Goal: Transaction & Acquisition: Purchase product/service

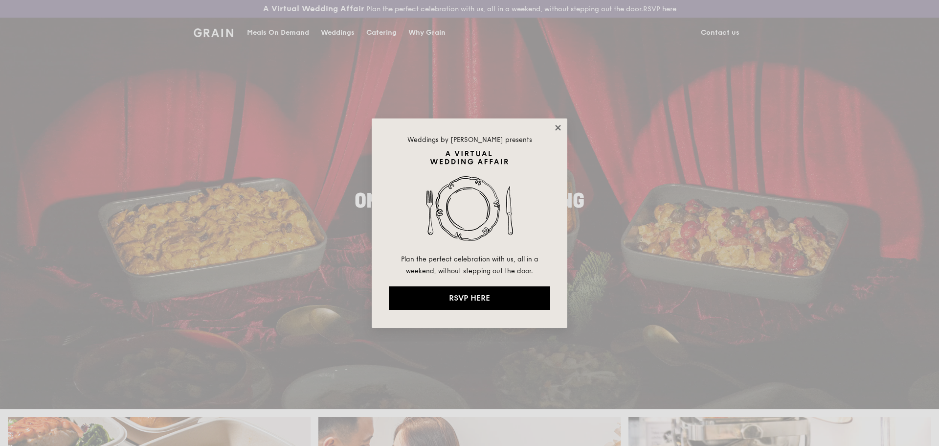
click at [557, 127] on icon at bounding box center [557, 127] width 5 height 5
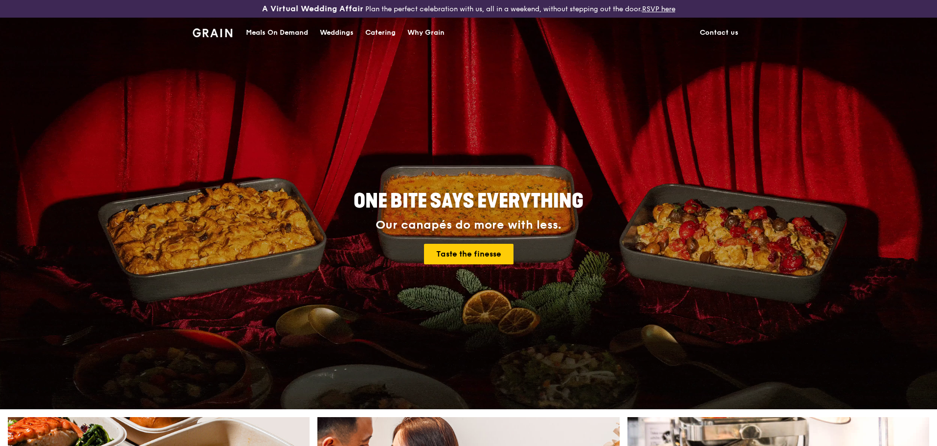
click at [293, 34] on div "Meals On Demand" at bounding box center [277, 32] width 62 height 29
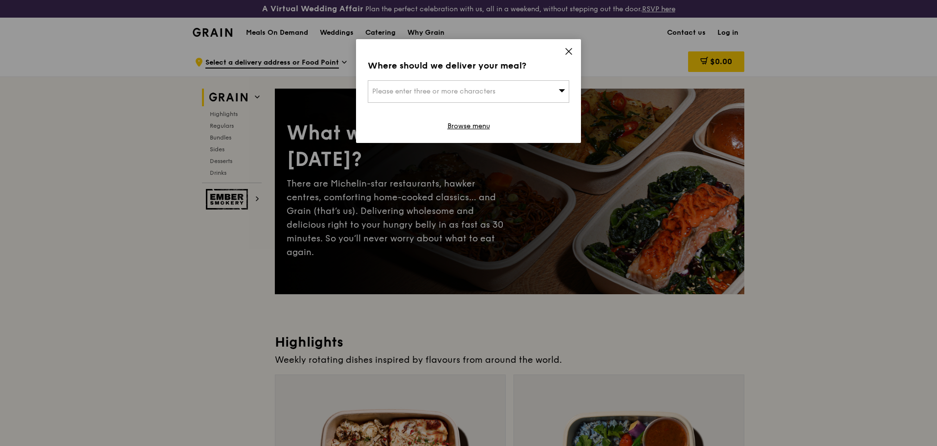
click at [570, 54] on icon at bounding box center [568, 51] width 9 height 9
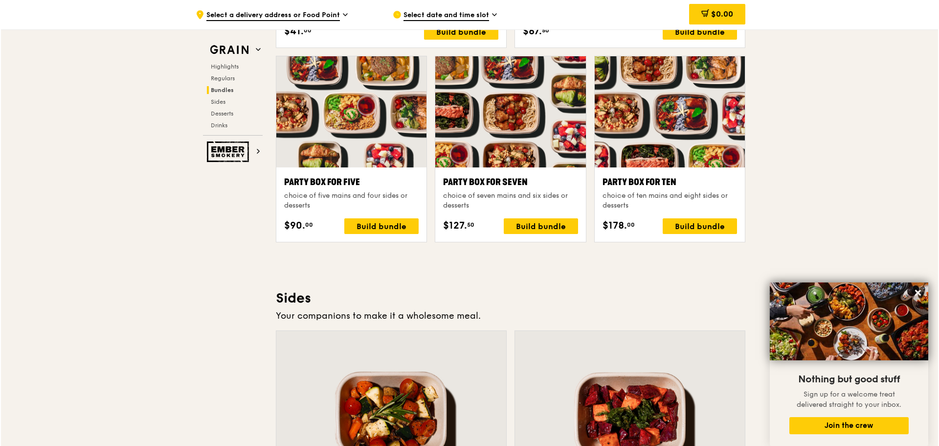
scroll to position [1907, 0]
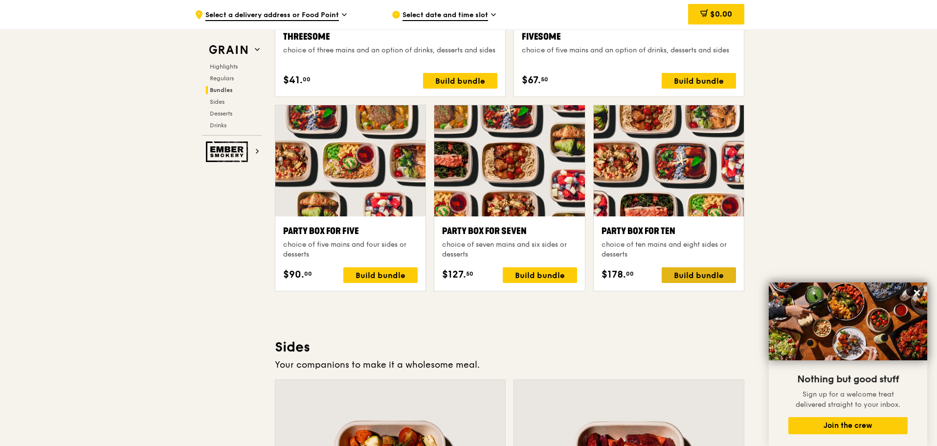
click at [703, 276] on div "Build bundle" at bounding box center [699, 275] width 74 height 16
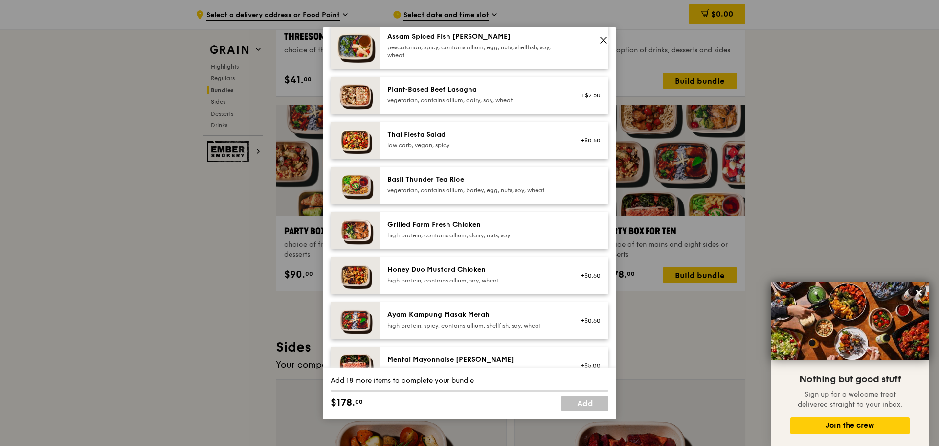
scroll to position [103, 0]
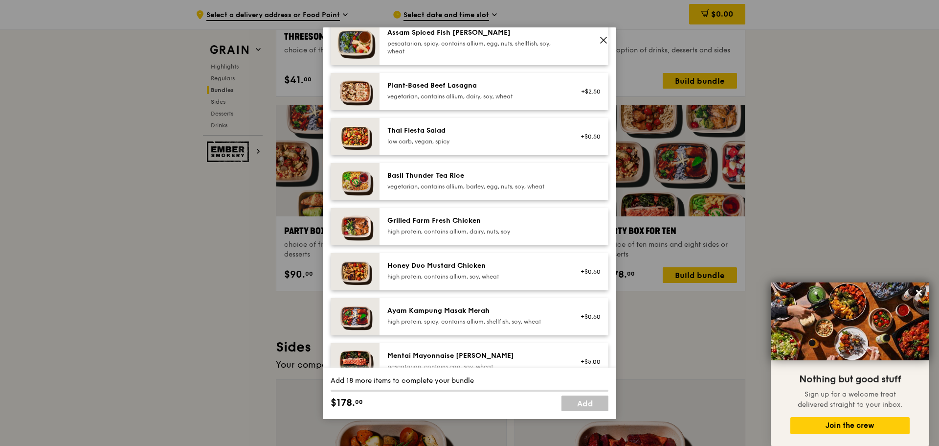
click at [384, 233] on div "Grilled Farm Fresh Chicken high protein, contains allium, dairy, nuts, soy" at bounding box center [474, 227] width 187 height 22
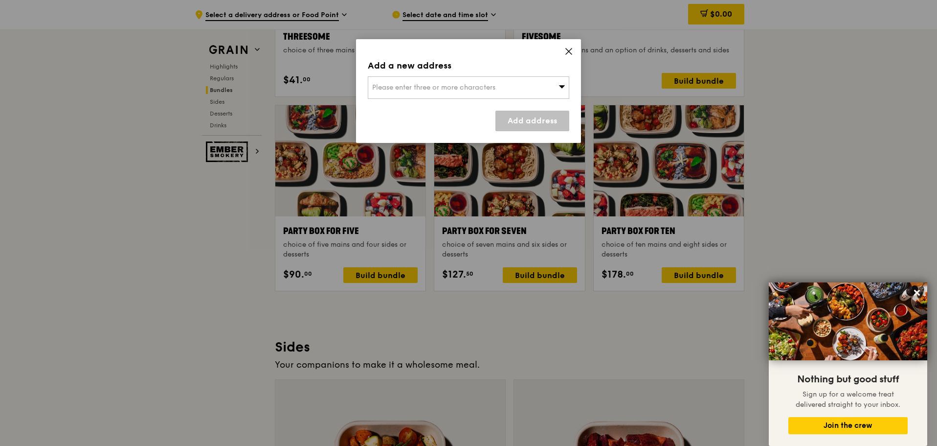
click at [534, 93] on div "Please enter three or more characters" at bounding box center [468, 87] width 201 height 22
click at [534, 93] on input "search" at bounding box center [468, 88] width 201 height 22
click at [443, 114] on li "Please enter 3 or more characters" at bounding box center [468, 107] width 201 height 18
click at [425, 97] on input "search" at bounding box center [468, 88] width 201 height 22
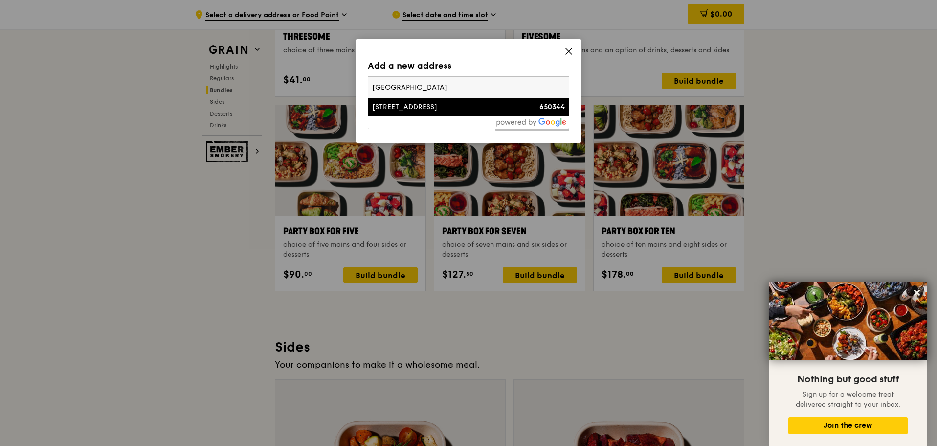
type input "[GEOGRAPHIC_DATA]"
click at [423, 111] on div "[STREET_ADDRESS]" at bounding box center [444, 107] width 145 height 10
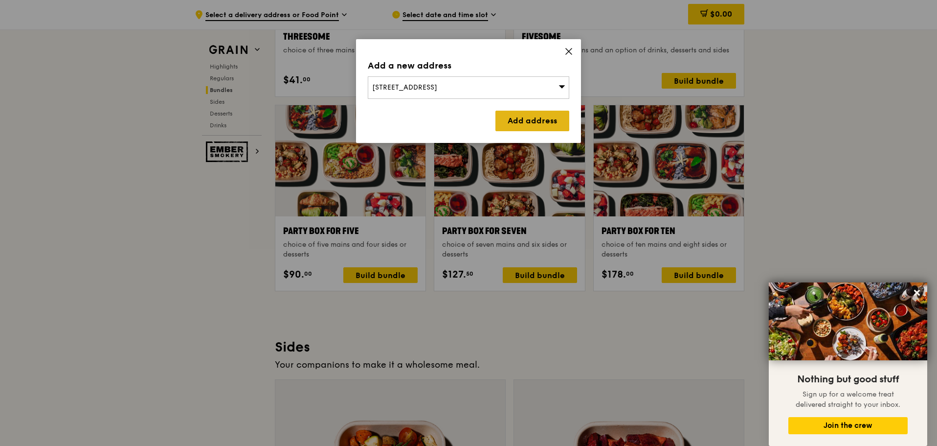
click at [532, 114] on link "Add address" at bounding box center [532, 121] width 74 height 21
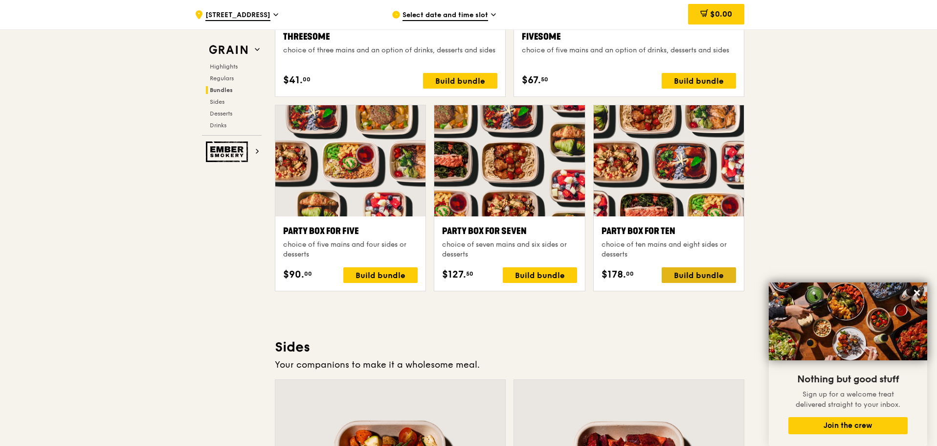
click at [699, 279] on div "Build bundle" at bounding box center [699, 275] width 74 height 16
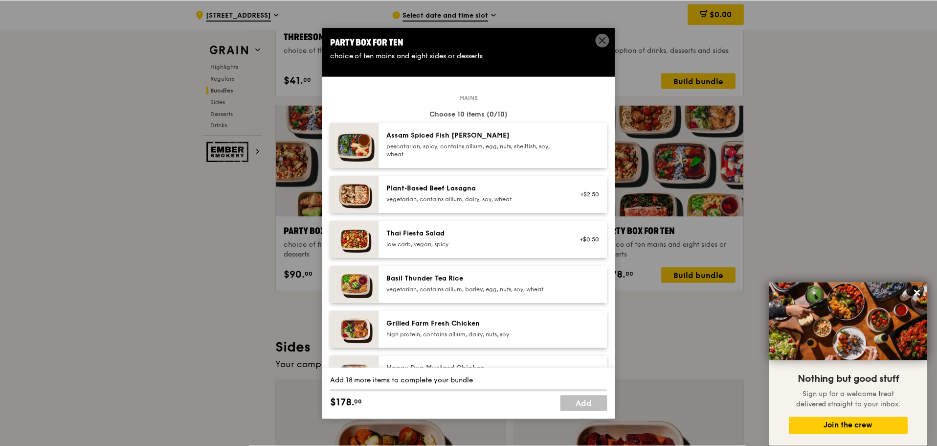
scroll to position [49, 0]
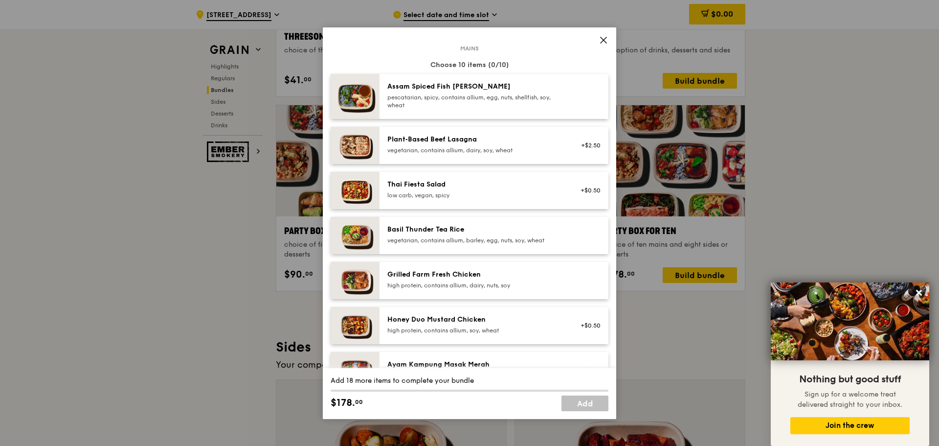
click at [455, 285] on div "high protein, contains allium, dairy, nuts, soy" at bounding box center [475, 285] width 176 height 8
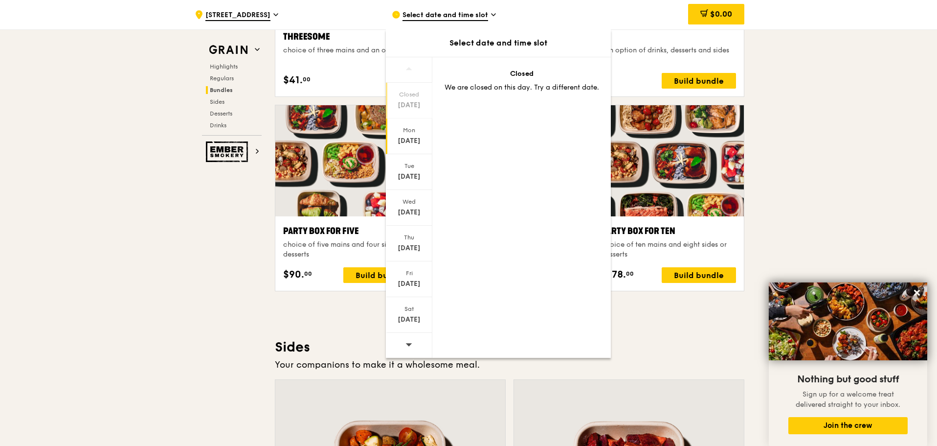
click at [419, 134] on div "[DATE]" at bounding box center [409, 136] width 46 height 36
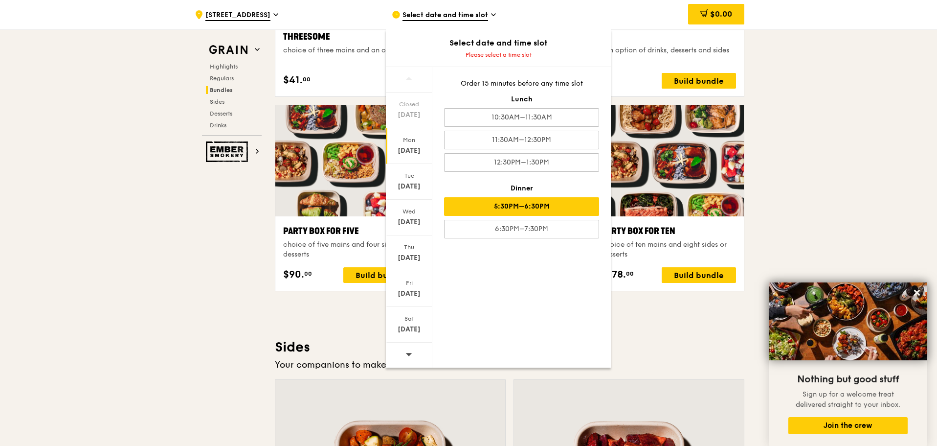
click at [537, 208] on div "5:30PM–6:30PM" at bounding box center [521, 206] width 155 height 19
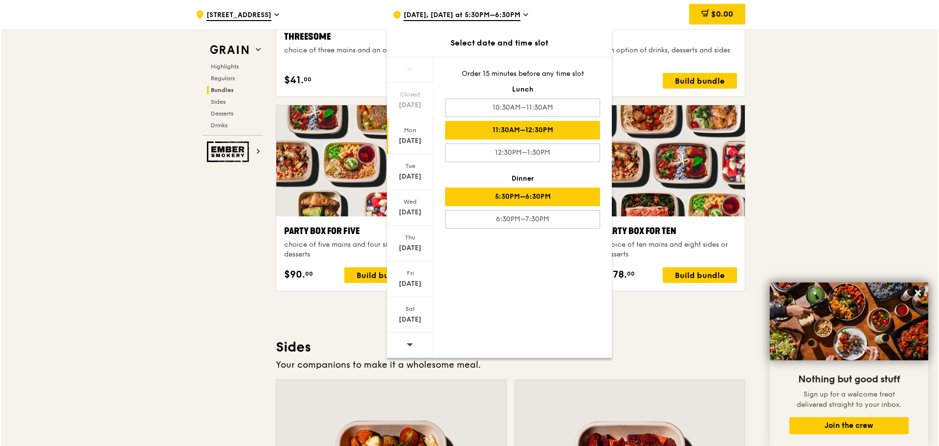
scroll to position [1888, 0]
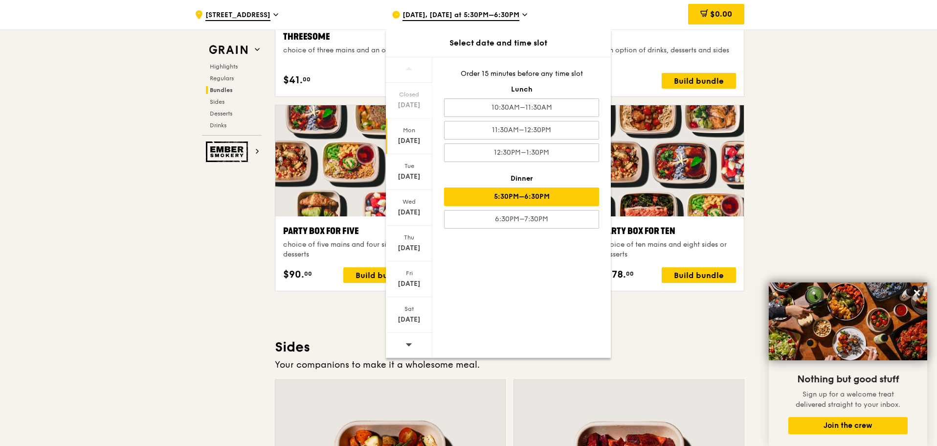
click at [537, 190] on div "5:30PM–6:30PM" at bounding box center [521, 196] width 155 height 19
click at [536, 201] on div "5:30PM–6:30PM" at bounding box center [521, 196] width 155 height 19
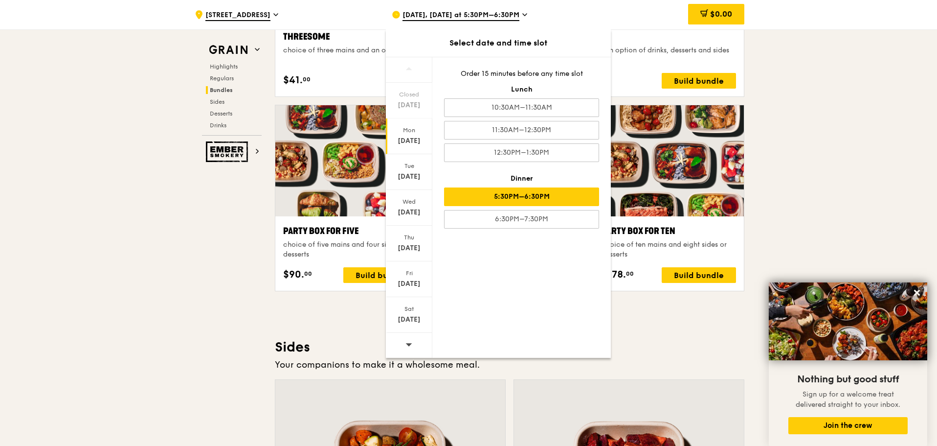
click at [824, 211] on div ".cls-1 { fill: none; stroke: #fff; stroke-linecap: round; stroke-linejoin: roun…" at bounding box center [468, 219] width 937 height 4120
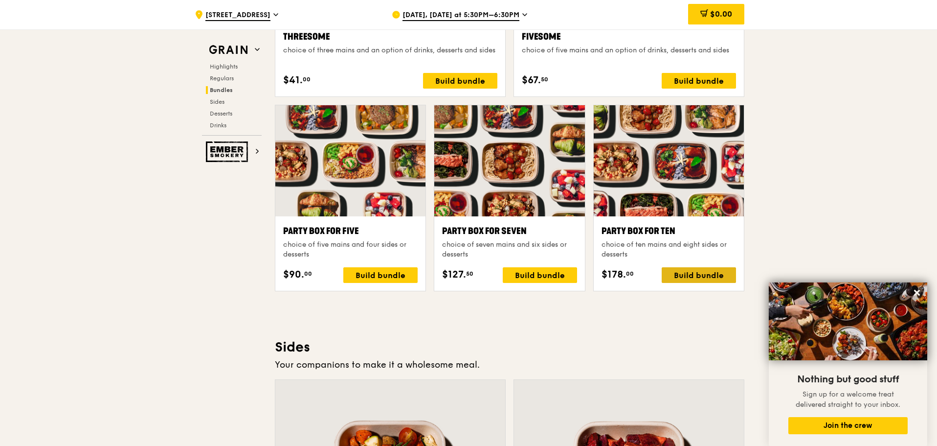
click at [693, 274] on div "Build bundle" at bounding box center [699, 275] width 74 height 16
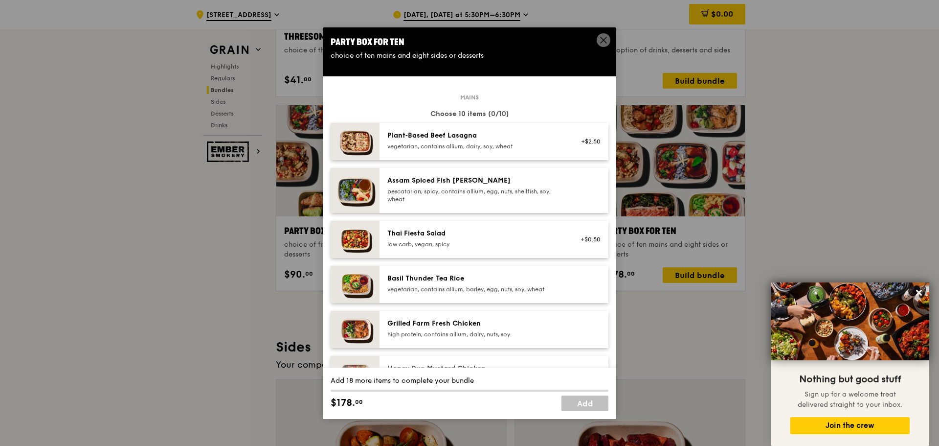
click at [432, 332] on div "high protein, contains allium, dairy, nuts, soy" at bounding box center [475, 334] width 176 height 8
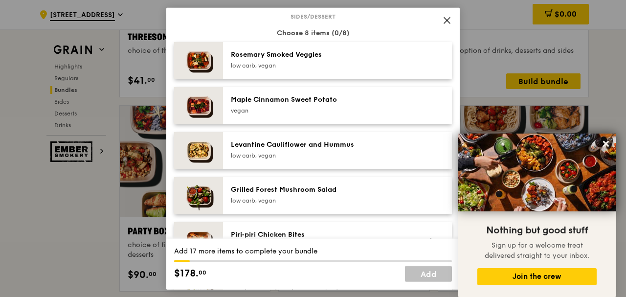
scroll to position [525, 0]
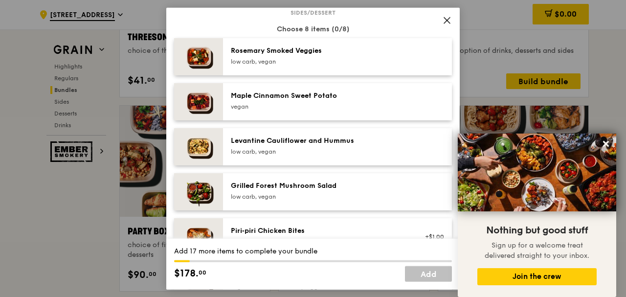
click at [333, 66] on div "[PERSON_NAME] Smoked Veggies low carb, vegan" at bounding box center [318, 56] width 187 height 22
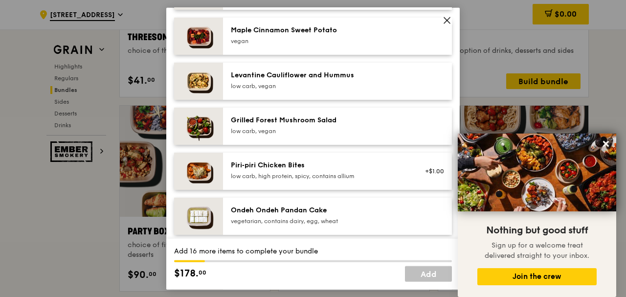
scroll to position [623, 0]
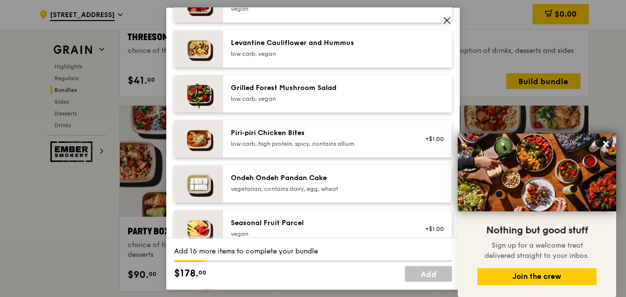
click at [273, 87] on div "Grilled Forest Mushroom Salad" at bounding box center [319, 88] width 176 height 10
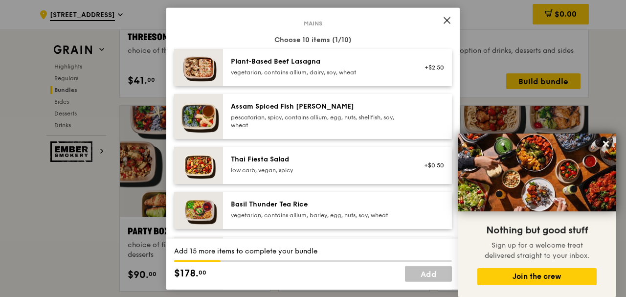
scroll to position [22, 0]
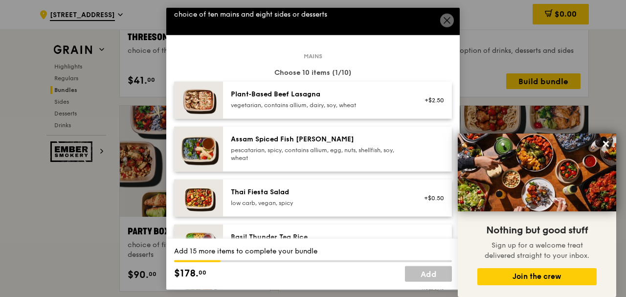
click at [447, 21] on icon at bounding box center [447, 20] width 9 height 9
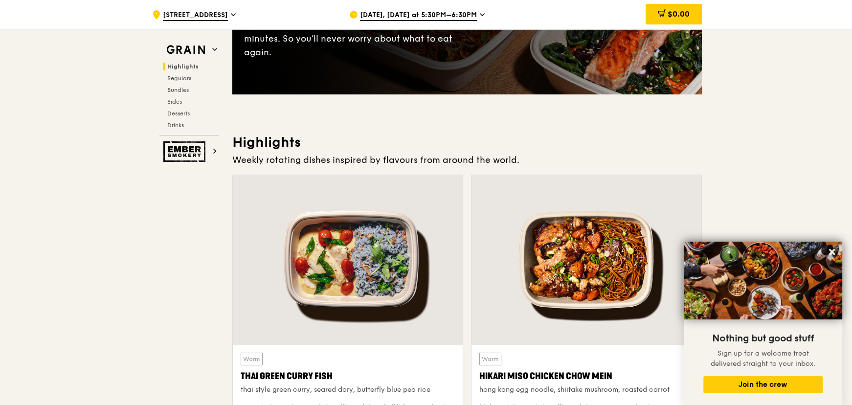
scroll to position [0, 0]
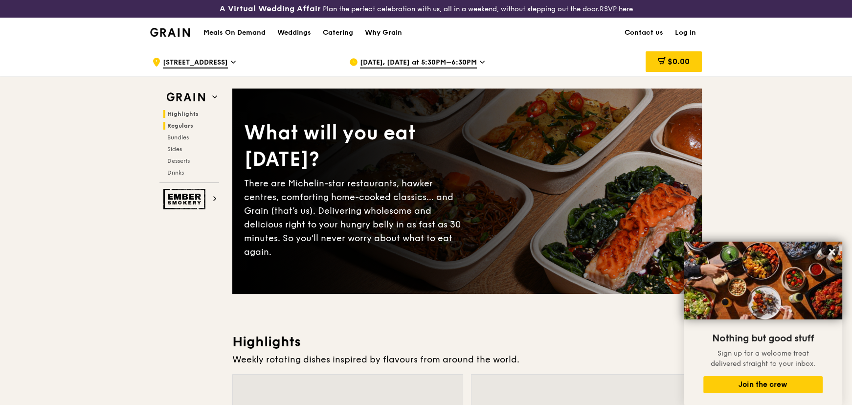
click at [189, 125] on span "Regulars" at bounding box center [180, 125] width 26 height 7
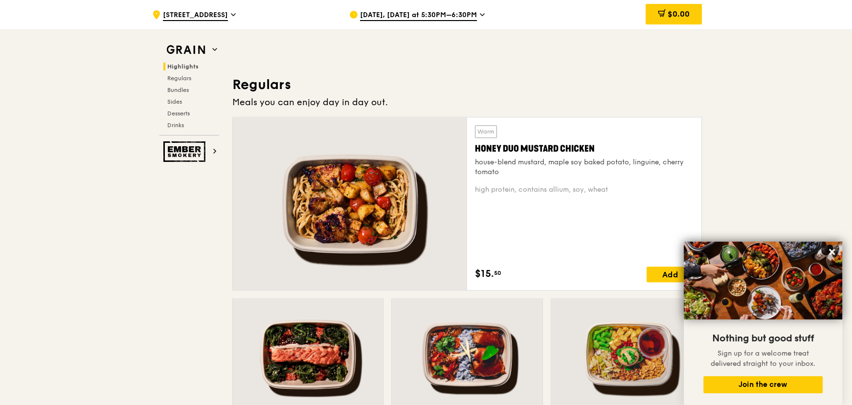
scroll to position [650, 0]
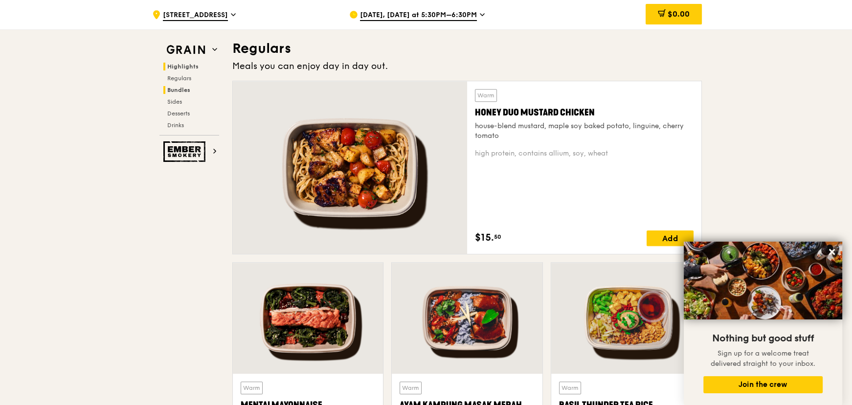
click at [176, 92] on span "Bundles" at bounding box center [178, 90] width 23 height 7
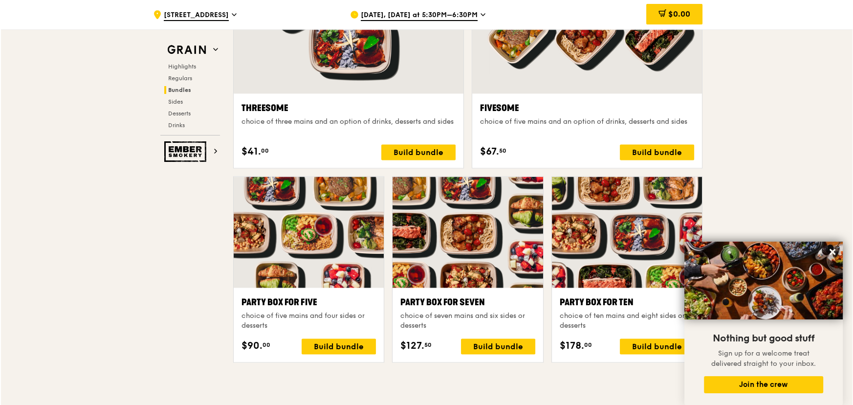
scroll to position [2039, 0]
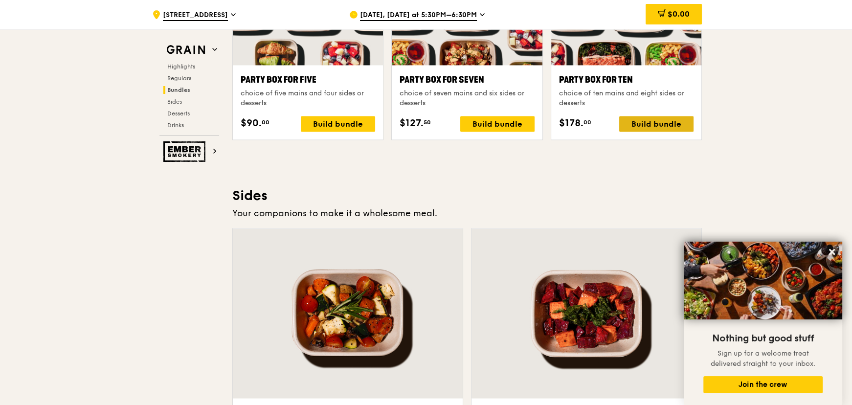
click at [665, 124] on div "Build bundle" at bounding box center [656, 124] width 74 height 16
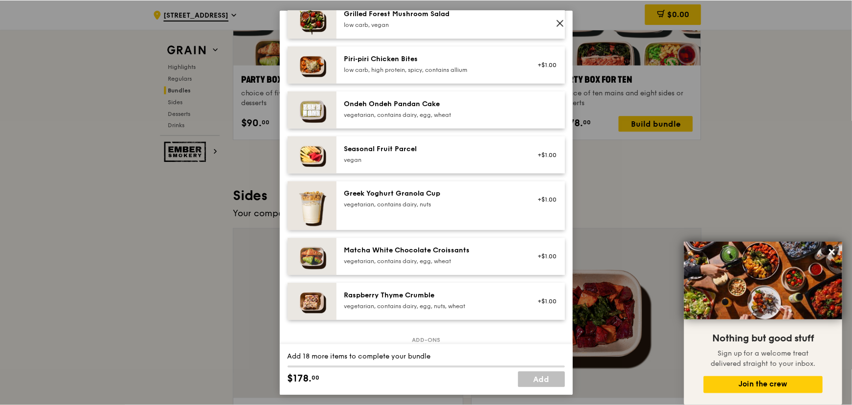
scroll to position [764, 0]
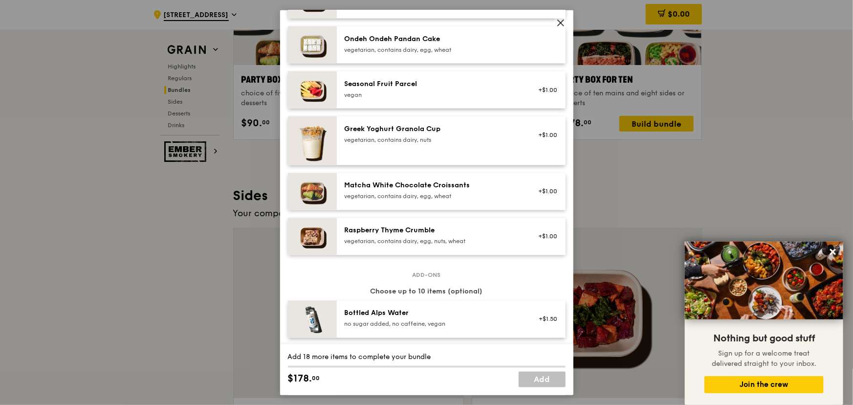
click at [557, 20] on icon at bounding box center [561, 23] width 9 height 9
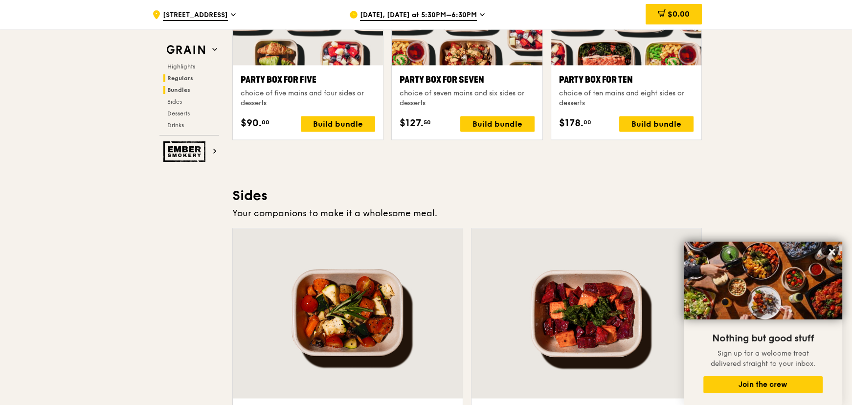
click at [184, 80] on span "Regulars" at bounding box center [180, 78] width 26 height 7
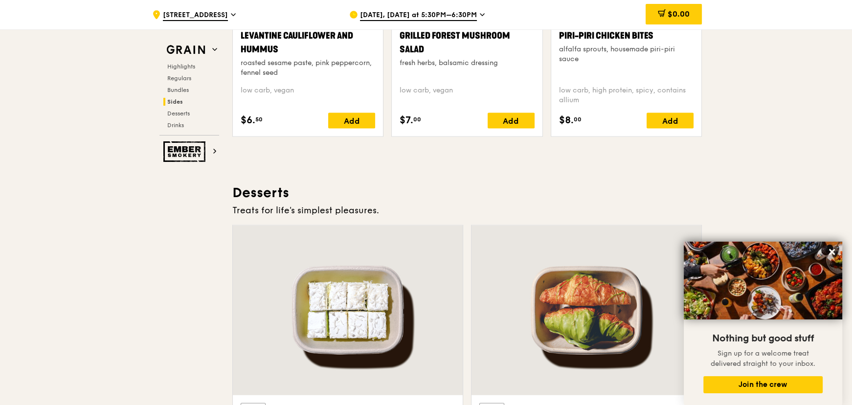
scroll to position [2518, 0]
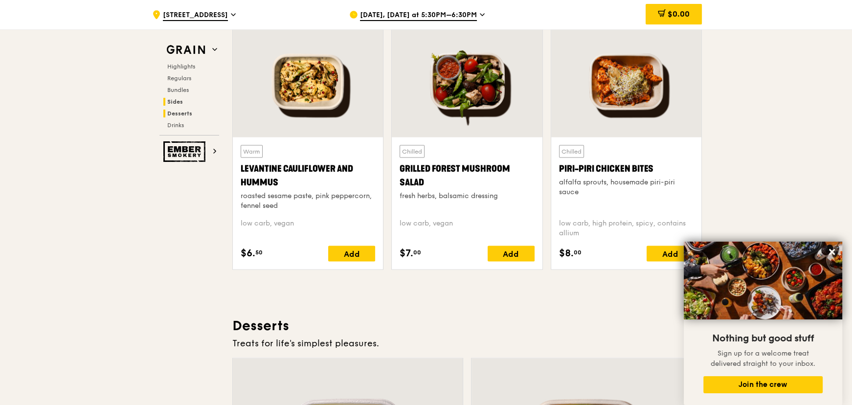
click at [185, 112] on span "Desserts" at bounding box center [179, 113] width 25 height 7
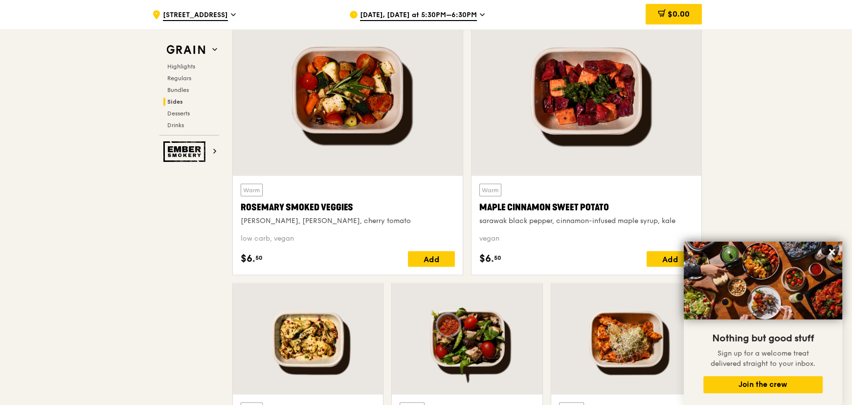
scroll to position [2395, 0]
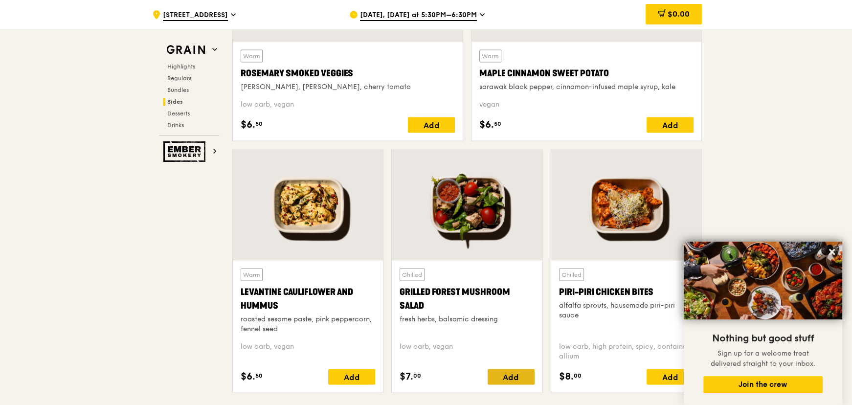
click at [509, 376] on div "Add" at bounding box center [511, 377] width 47 height 16
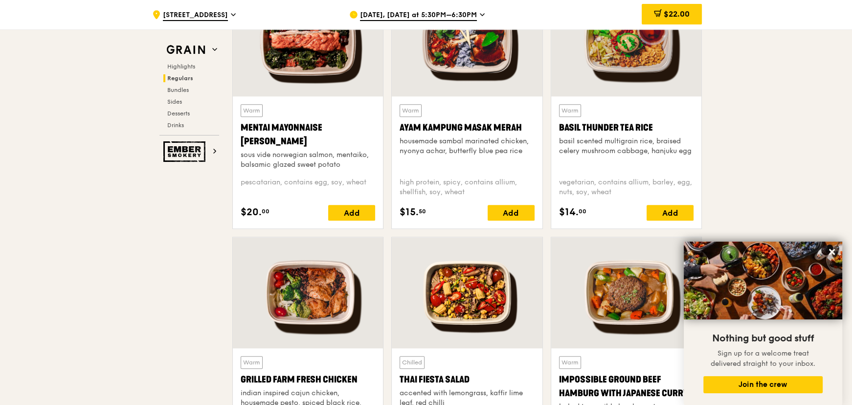
scroll to position [794, 0]
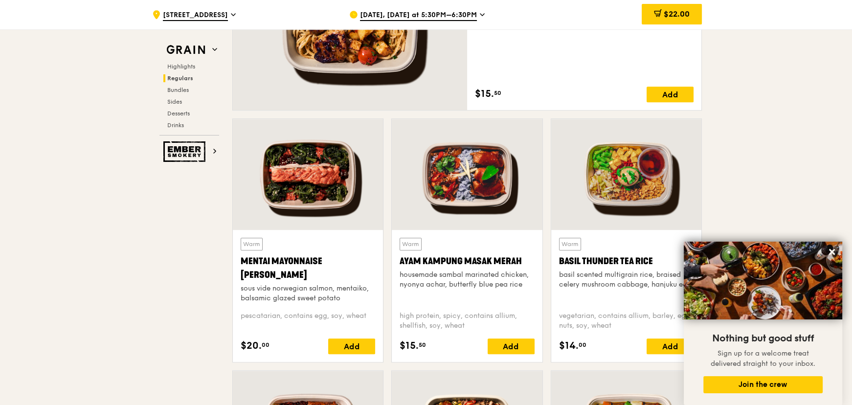
click at [477, 13] on span "[DATE], [DATE] at 5:30PM–6:30PM" at bounding box center [418, 15] width 117 height 11
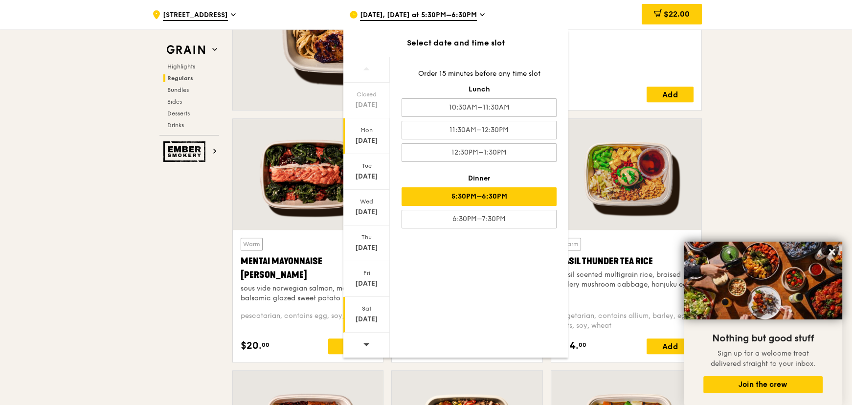
scroll to position [928, 0]
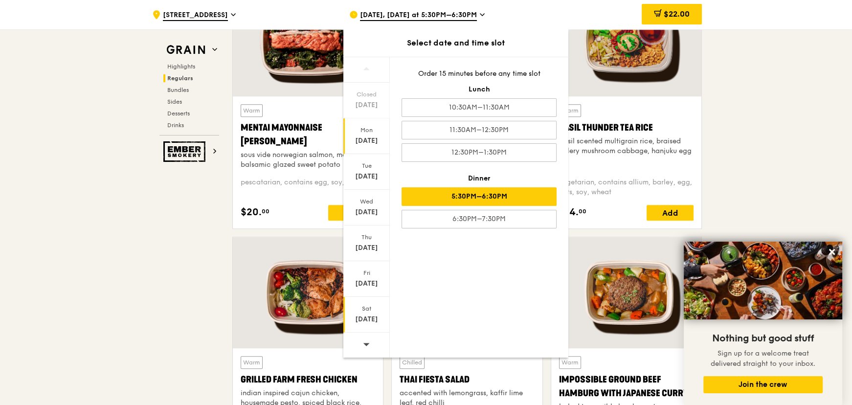
click at [365, 320] on div "[DATE]" at bounding box center [367, 319] width 44 height 10
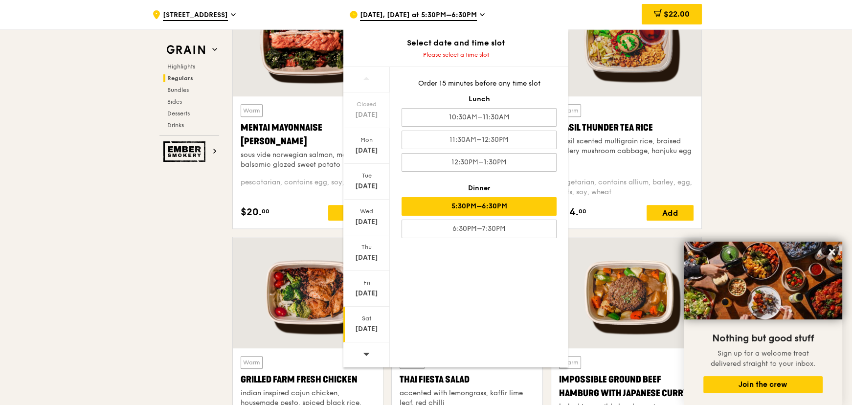
click at [501, 210] on div "5:30PM–6:30PM" at bounding box center [479, 206] width 155 height 19
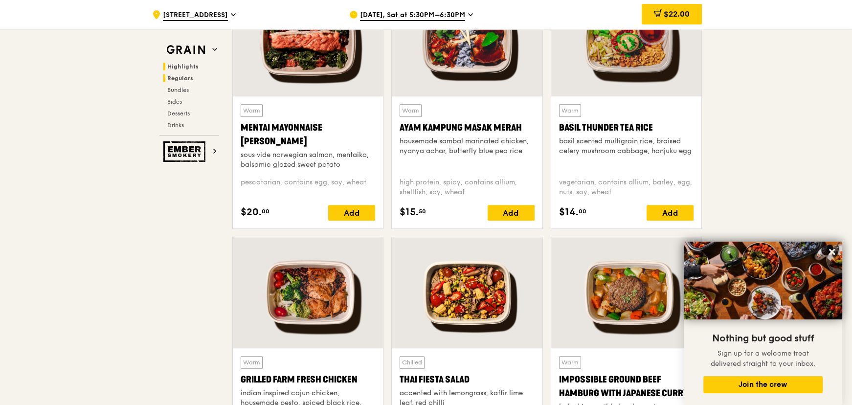
click at [195, 66] on span "Highlights" at bounding box center [182, 66] width 31 height 7
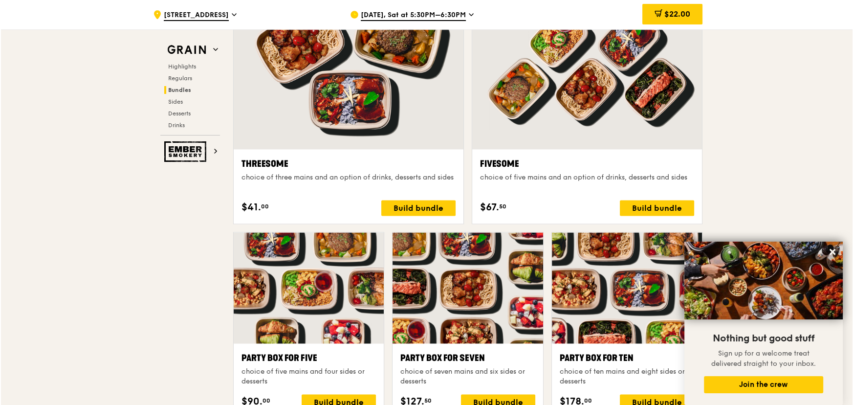
scroll to position [1983, 0]
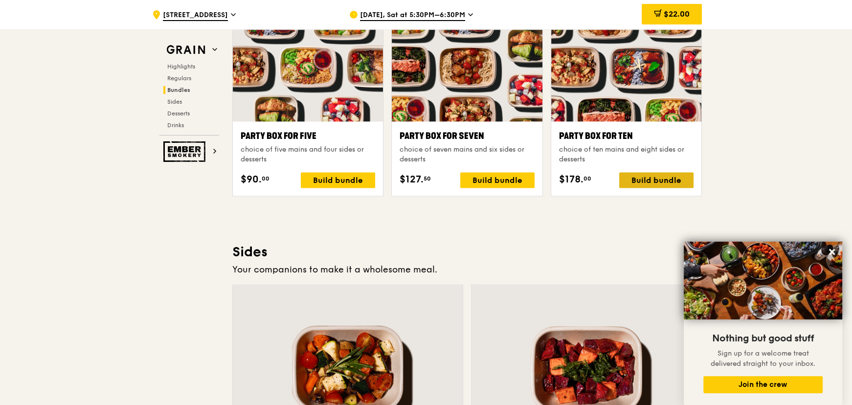
click at [647, 177] on div "Build bundle" at bounding box center [656, 180] width 74 height 16
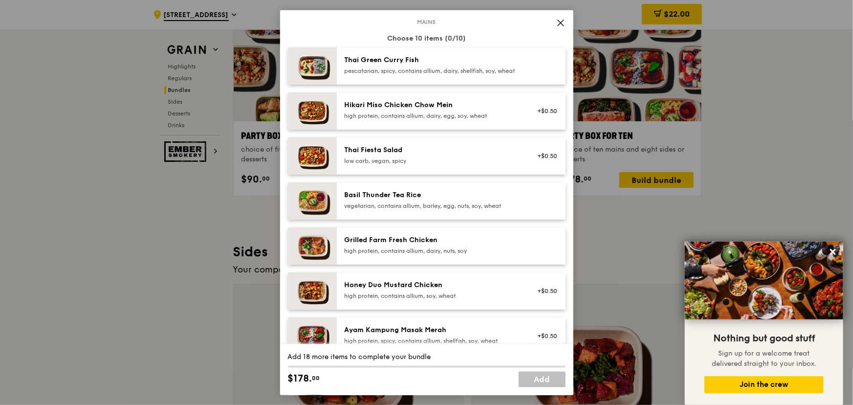
scroll to position [0, 0]
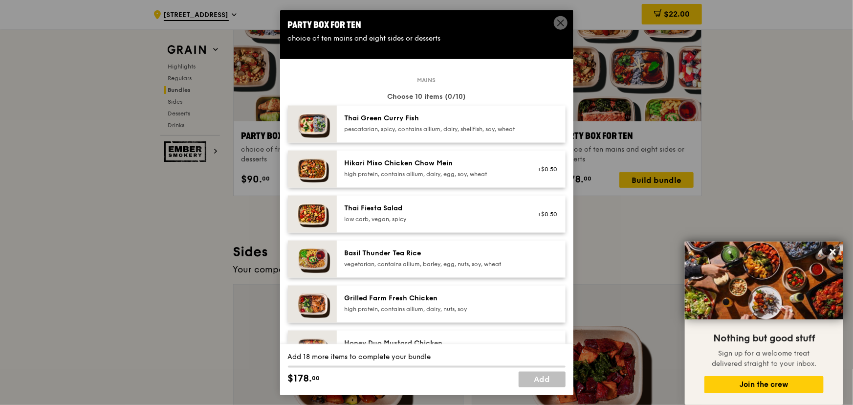
click at [439, 268] on div "vegetarian, contains allium, barley, egg, nuts, soy, wheat" at bounding box center [433, 264] width 176 height 8
click at [449, 313] on div "high protein, contains allium, dairy, nuts, soy" at bounding box center [433, 309] width 176 height 8
click at [381, 268] on div "vegetarian, contains allium, barley, egg, nuts, soy, wheat" at bounding box center [433, 264] width 176 height 8
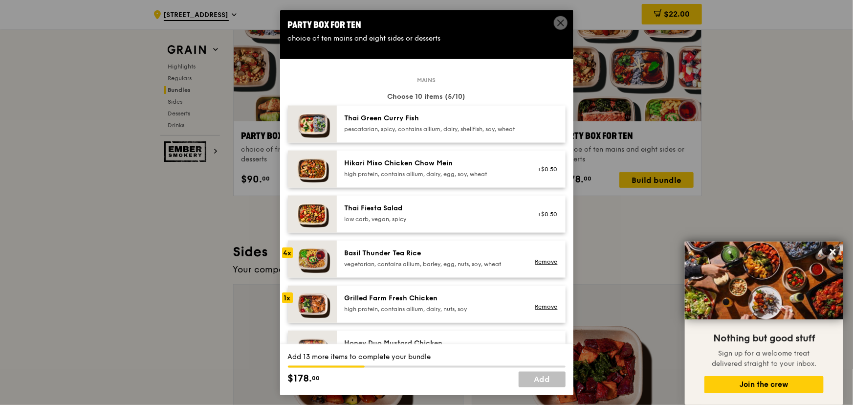
click at [381, 268] on div "vegetarian, contains allium, barley, egg, nuts, soy, wheat" at bounding box center [433, 264] width 176 height 8
click at [408, 268] on div "vegetarian, contains allium, barley, egg, nuts, soy, wheat" at bounding box center [433, 264] width 176 height 8
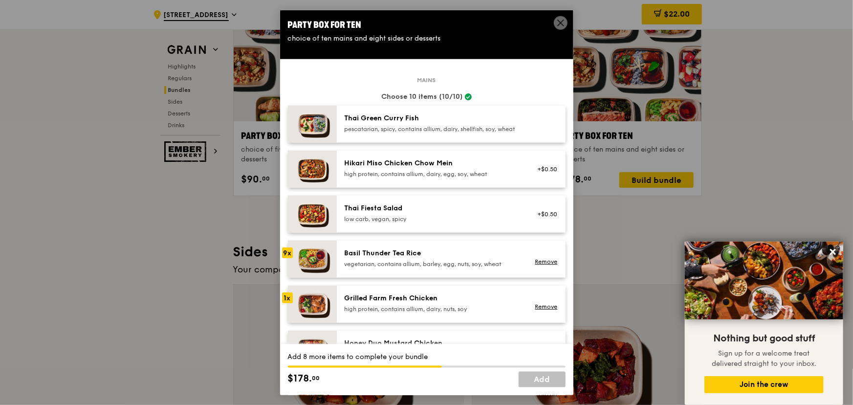
click at [369, 268] on div "vegetarian, contains allium, barley, egg, nuts, soy, wheat" at bounding box center [433, 264] width 176 height 8
click at [396, 278] on div "Basil Thunder Tea Rice vegetarian, contains allium, barley, egg, nuts, soy, whe…" at bounding box center [451, 259] width 229 height 37
click at [397, 278] on div "Basil Thunder Tea Rice vegetarian, contains allium, barley, egg, nuts, soy, whe…" at bounding box center [451, 259] width 229 height 37
click at [399, 268] on div "vegetarian, contains allium, barley, egg, nuts, soy, wheat" at bounding box center [433, 264] width 176 height 8
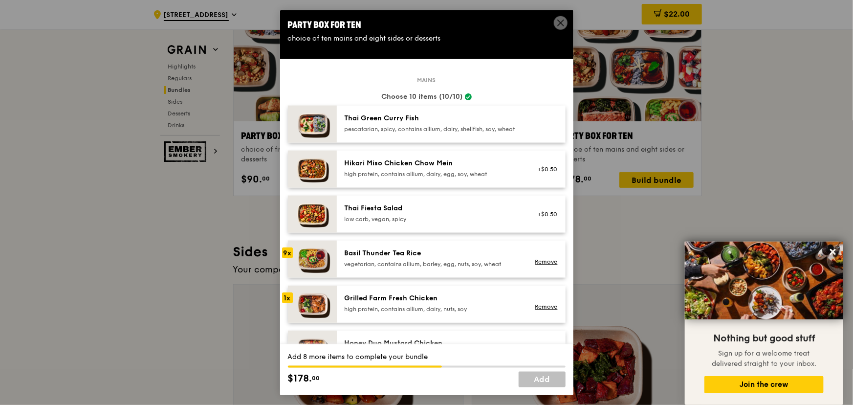
click at [399, 268] on div "vegetarian, contains allium, barley, egg, nuts, soy, wheat" at bounding box center [433, 264] width 176 height 8
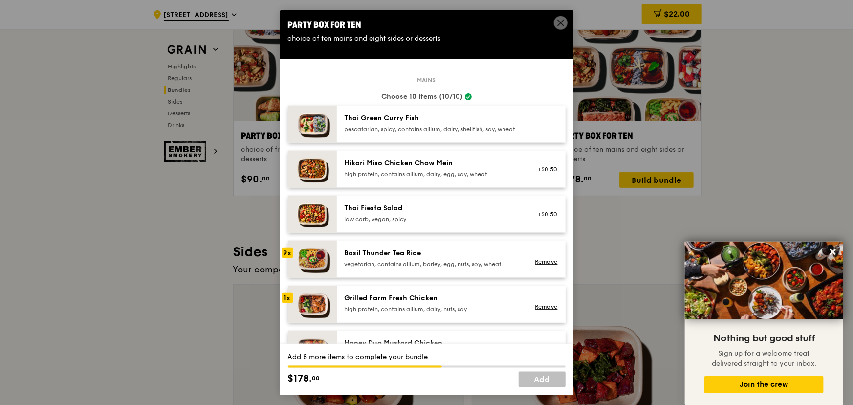
click at [383, 298] on div "Grilled Farm Fresh Chicken high protein, contains allium, dairy, nuts, soy Remo…" at bounding box center [451, 304] width 229 height 37
click at [384, 298] on div "Grilled Farm Fresh Chicken high protein, contains allium, dairy, nuts, soy Remo…" at bounding box center [451, 304] width 229 height 37
drag, startPoint x: 384, startPoint y: 298, endPoint x: 380, endPoint y: 304, distance: 7.1
click at [383, 300] on div "Grilled Farm Fresh Chicken high protein, contains allium, dairy, nuts, soy Remo…" at bounding box center [451, 304] width 229 height 37
click at [380, 303] on div "Grilled Farm Fresh Chicken" at bounding box center [433, 298] width 176 height 10
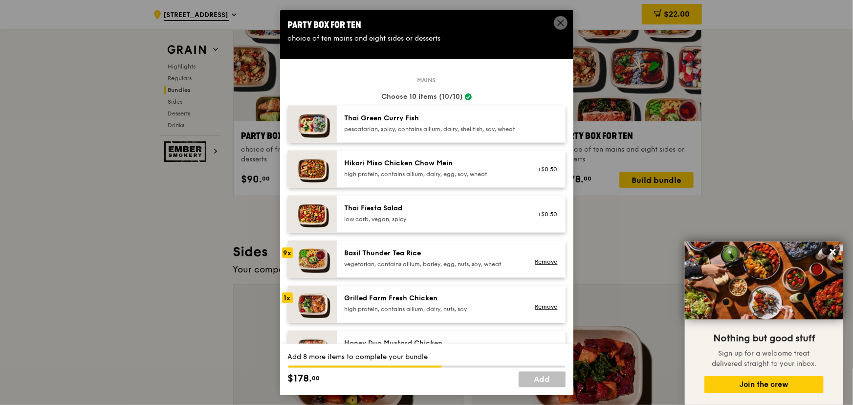
click at [357, 323] on div "Grilled Farm Fresh Chicken high protein, contains allium, dairy, nuts, soy Remo…" at bounding box center [451, 304] width 229 height 37
click at [369, 213] on div "Thai Fiesta Salad" at bounding box center [433, 208] width 176 height 10
click at [539, 270] on div "Remove" at bounding box center [545, 259] width 38 height 22
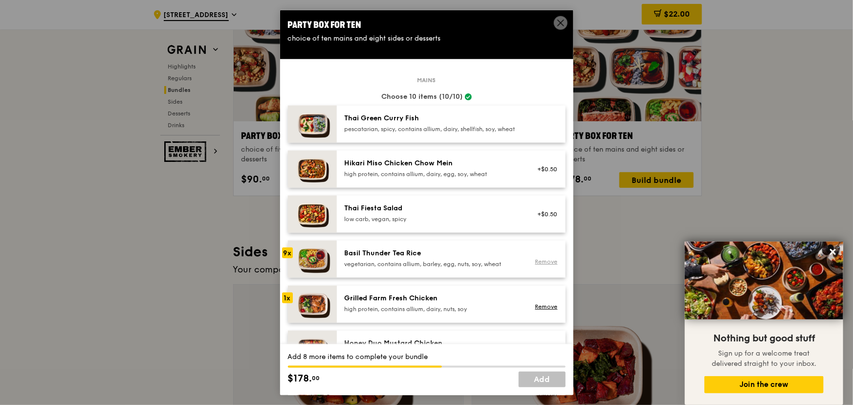
click at [539, 265] on link "Remove" at bounding box center [546, 261] width 22 height 7
click at [537, 310] on link "Remove" at bounding box center [546, 306] width 22 height 7
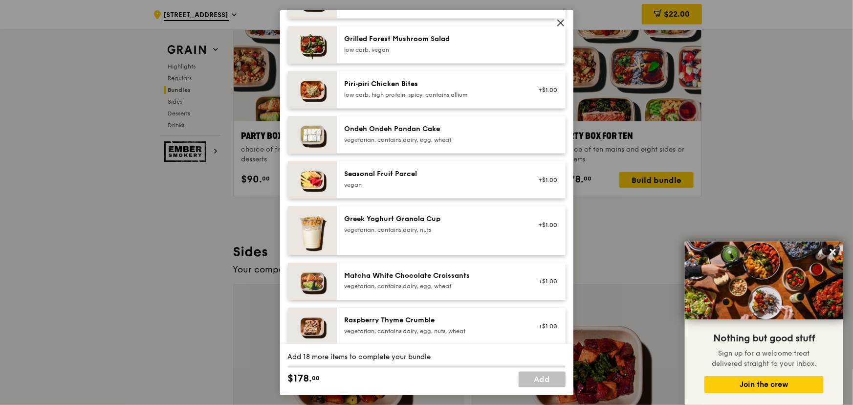
scroll to position [711, 0]
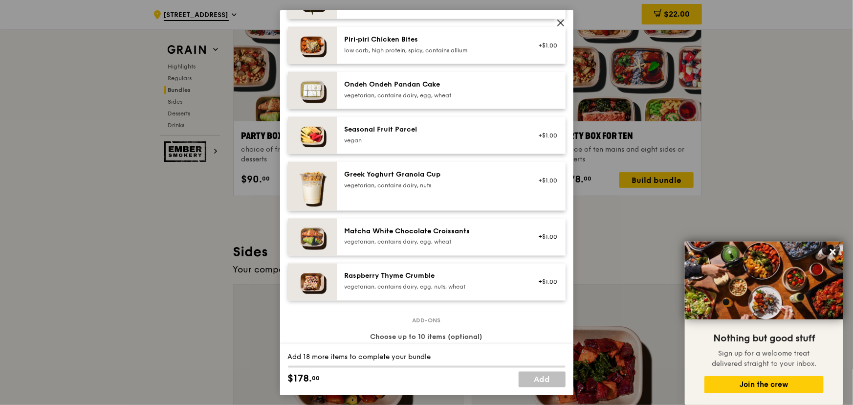
click at [557, 21] on icon at bounding box center [561, 23] width 9 height 9
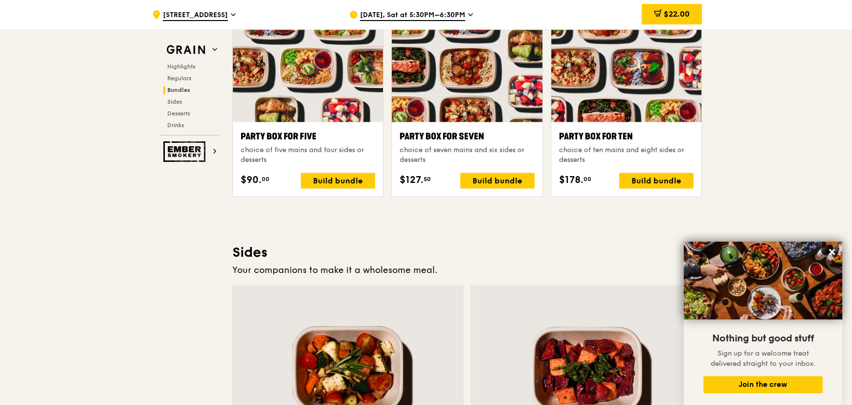
click at [422, 9] on div "[DATE], Sat at 5:30PM–6:30PM" at bounding box center [439, 14] width 181 height 29
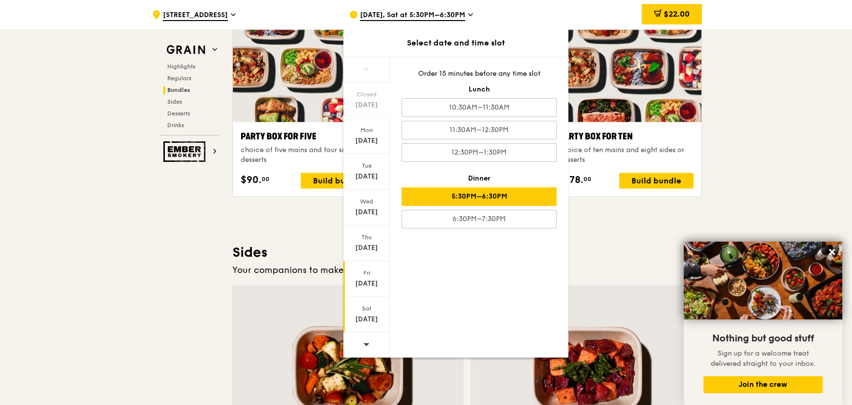
click at [377, 289] on div "[DATE]" at bounding box center [366, 279] width 46 height 36
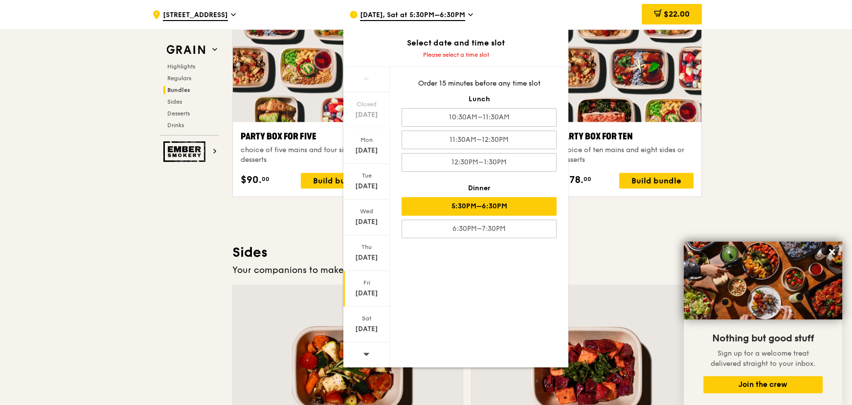
click at [509, 207] on div "5:30PM–6:30PM" at bounding box center [479, 206] width 155 height 19
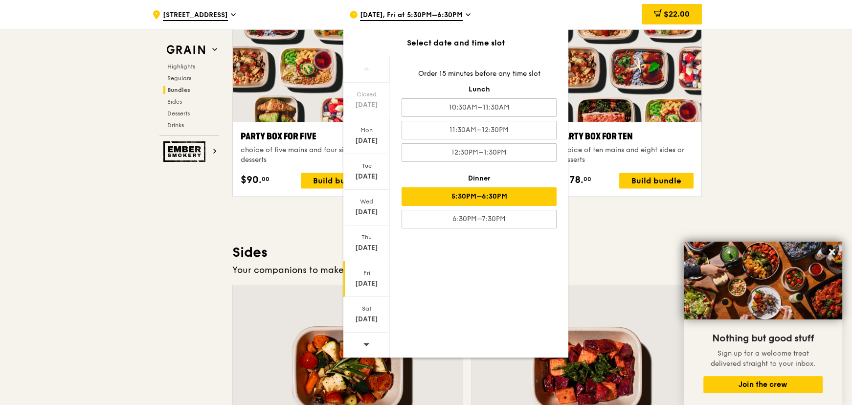
click at [482, 199] on div "5:30PM–6:30PM" at bounding box center [479, 196] width 155 height 19
click at [514, 229] on div "Order 15 minutes before any time slot Lunch 10:30AM–11:30AM 11:30AM–12:30PM 12:…" at bounding box center [479, 148] width 179 height 183
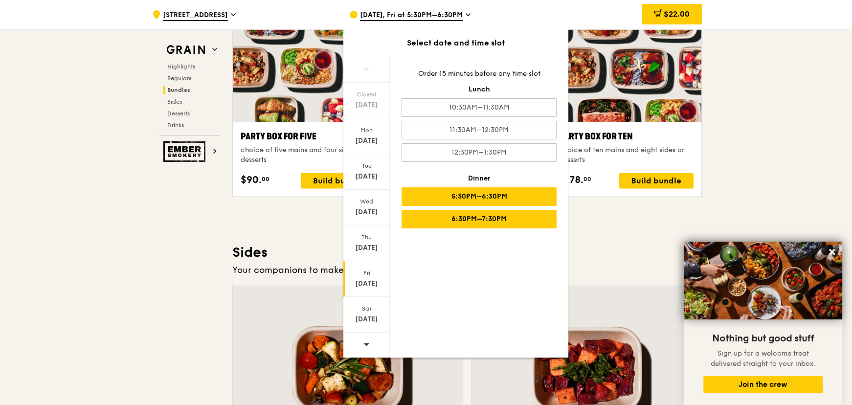
click at [510, 222] on div "6:30PM–7:30PM" at bounding box center [479, 219] width 155 height 19
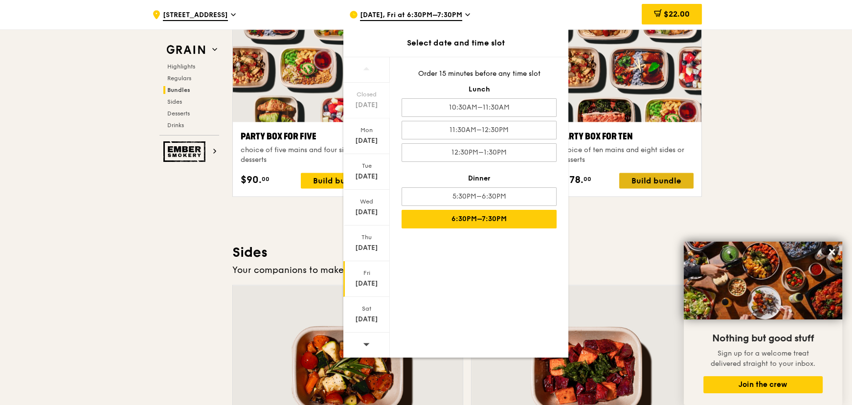
click at [649, 178] on div "Build bundle" at bounding box center [656, 181] width 74 height 16
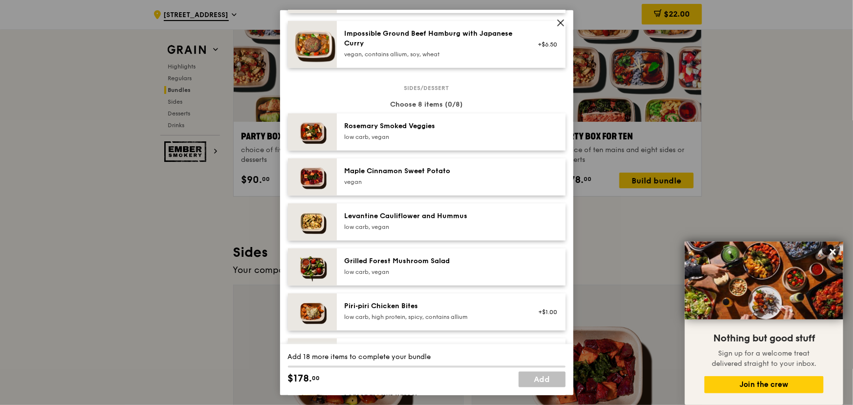
scroll to position [489, 0]
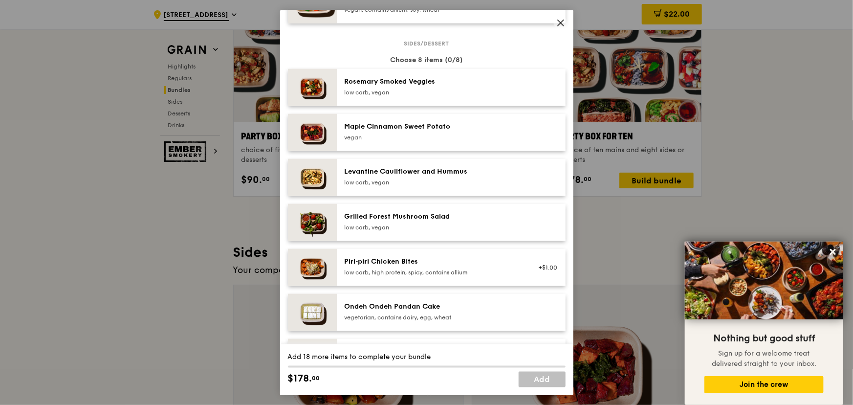
click at [562, 23] on icon at bounding box center [561, 23] width 9 height 9
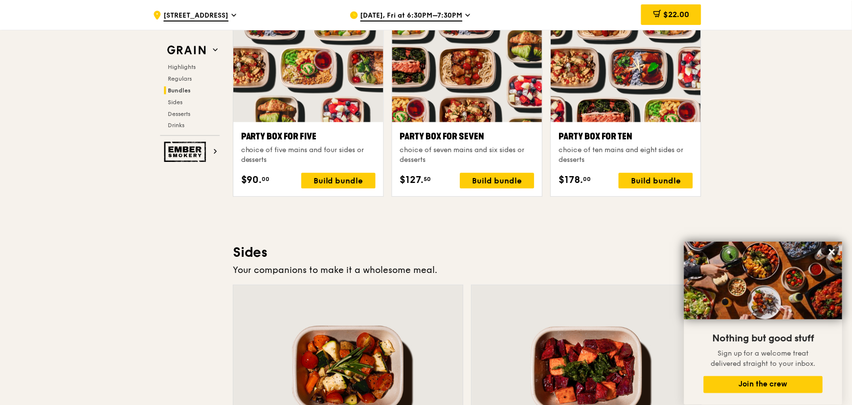
scroll to position [1982, 0]
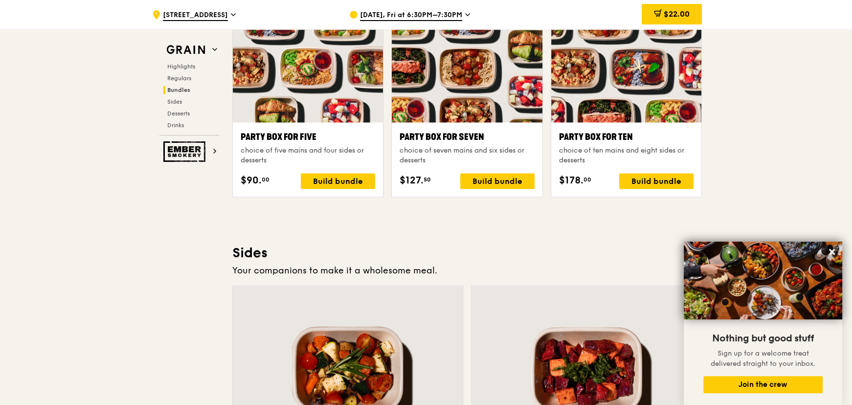
drag, startPoint x: 86, startPoint y: 51, endPoint x: 78, endPoint y: 138, distance: 87.0
click at [78, 138] on div ".cls-1 { fill: none; stroke: #fff; stroke-linecap: round; stroke-linejoin: roun…" at bounding box center [426, 125] width 852 height 4120
